Goal: Task Accomplishment & Management: Manage account settings

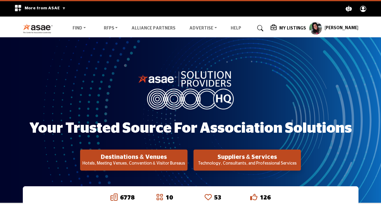
click at [323, 29] on profile-featured-9d57d186-dcdc-4fd1-8698-ebbedcf867ab "Show hide supplier dropdown" at bounding box center [315, 28] width 13 height 13
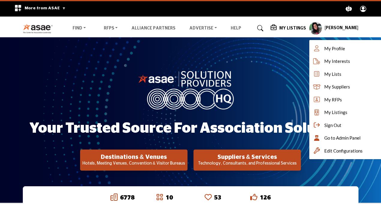
click at [301, 29] on h5 "My Listings" at bounding box center [293, 28] width 27 height 5
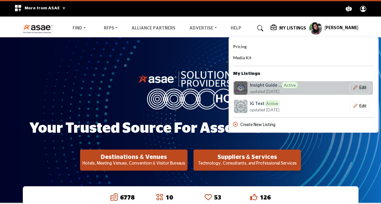
click at [263, 86] on h6 "Insight Guide ... Active" at bounding box center [274, 85] width 48 height 6
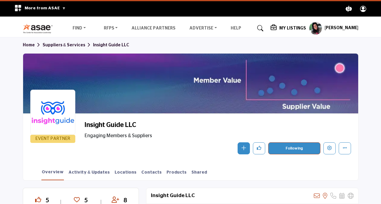
click at [328, 154] on div "EVENT PARTNER Insight Guide LLC Engaging Members & Suppliers Follow Following M…" at bounding box center [191, 138] width 336 height 48
click at [328, 149] on icon "Edit company" at bounding box center [330, 147] width 5 height 5
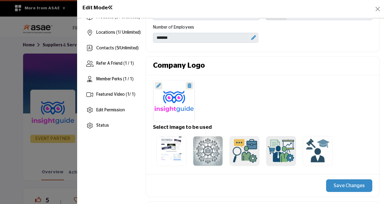
scroll to position [107, 0]
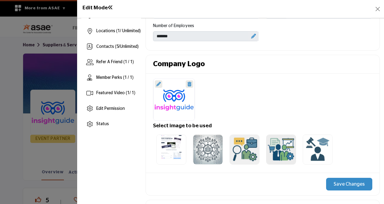
click at [161, 83] on div at bounding box center [159, 84] width 8 height 8
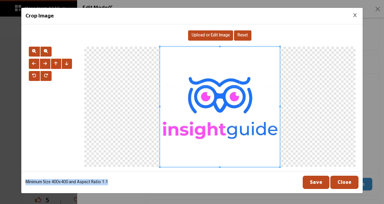
drag, startPoint x: 24, startPoint y: 181, endPoint x: 124, endPoint y: 186, distance: 99.8
click at [124, 186] on div "Minimum Size 400x400 and Aspect Ratio 1:1 Save Close" at bounding box center [192, 182] width 342 height 22
copy p "Minimum Size 400x400 and Aspect Ratio 1:1"
click at [62, 100] on div at bounding box center [54, 107] width 56 height 120
click at [358, 13] on button "Close Image Upload Modal" at bounding box center [355, 15] width 7 height 7
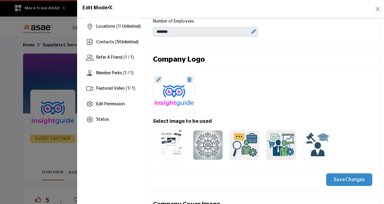
scroll to position [118, 0]
